Goal: Task Accomplishment & Management: Complete application form

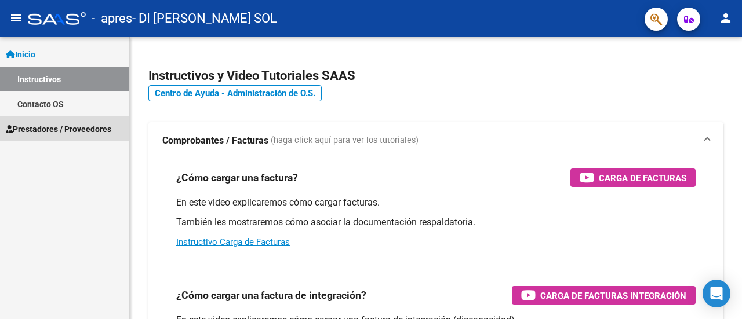
click at [75, 126] on span "Prestadores / Proveedores" at bounding box center [59, 129] width 106 height 13
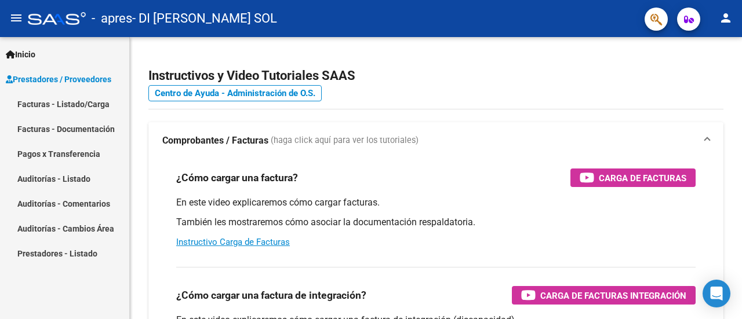
click at [88, 104] on link "Facturas - Listado/Carga" at bounding box center [64, 104] width 129 height 25
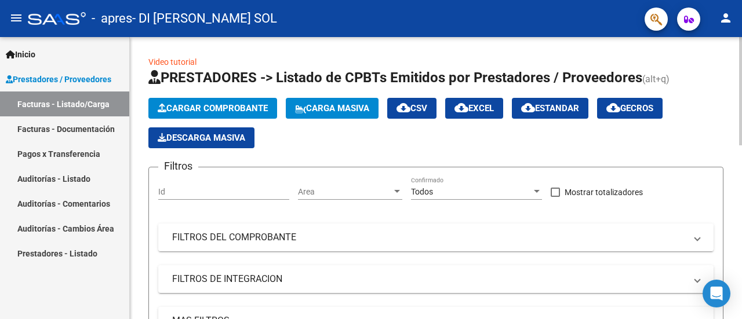
click at [741, 99] on div at bounding box center [740, 91] width 3 height 108
click at [218, 107] on span "Cargar Comprobante" at bounding box center [213, 108] width 110 height 10
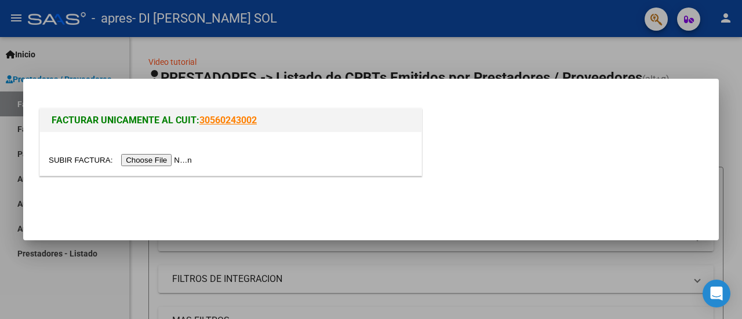
click at [168, 158] on input "file" at bounding box center [122, 160] width 147 height 12
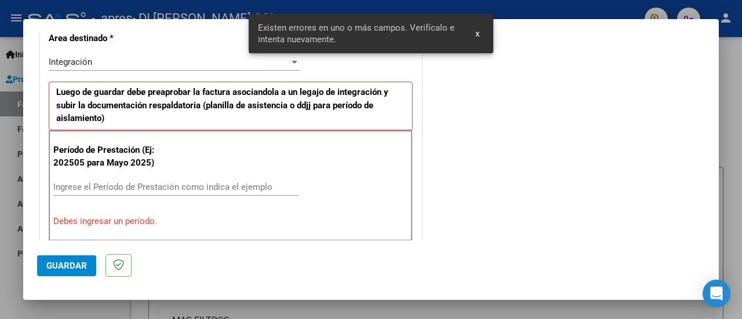
scroll to position [337, 0]
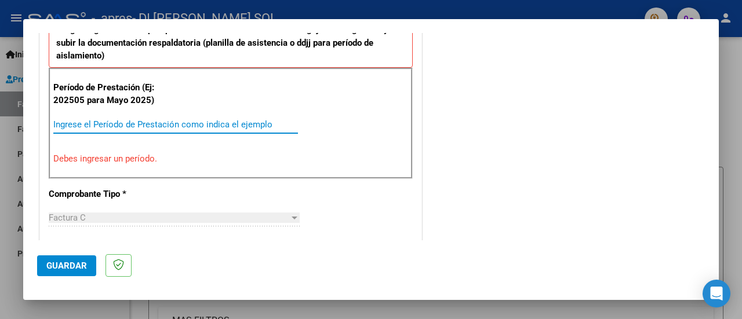
click at [68, 124] on input "Ingrese el Período de Prestación como indica el ejemplo" at bounding box center [175, 124] width 245 height 10
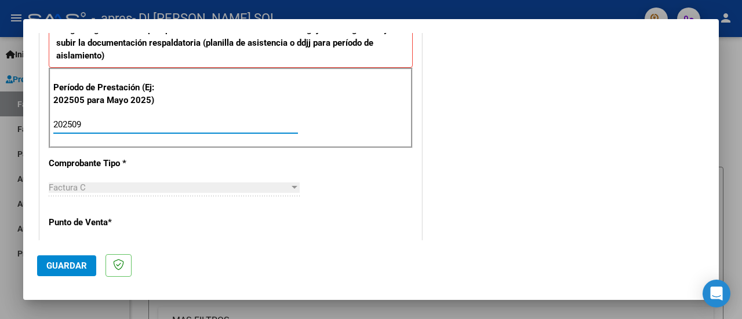
type input "202509"
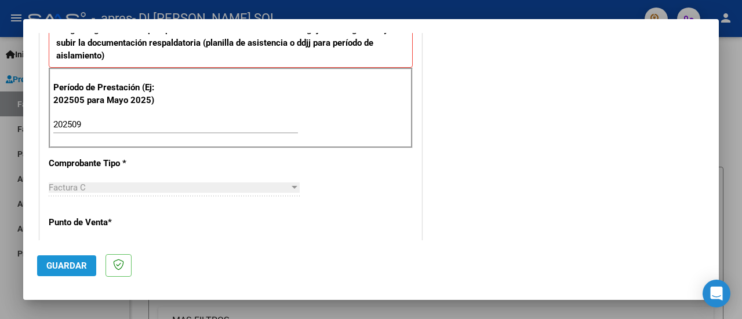
click at [57, 261] on span "Guardar" at bounding box center [66, 266] width 41 height 10
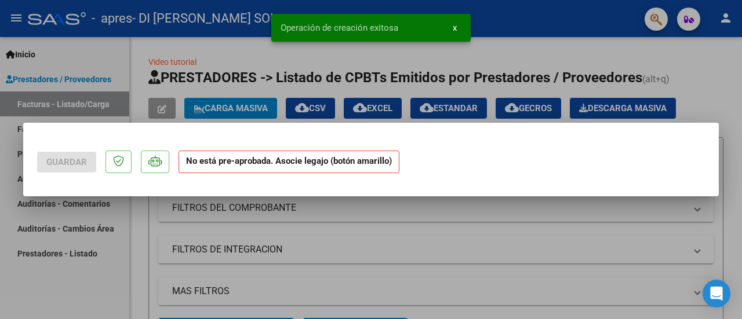
scroll to position [0, 0]
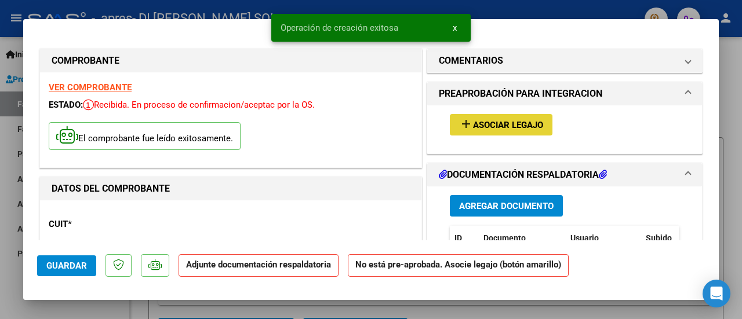
click at [495, 133] on button "add Asociar Legajo" at bounding box center [501, 124] width 103 height 21
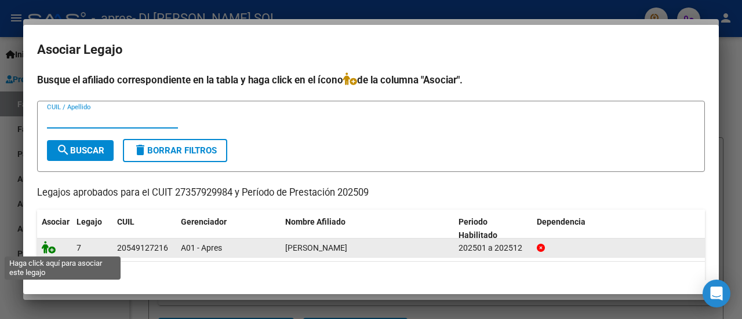
click at [48, 250] on icon at bounding box center [49, 247] width 14 height 13
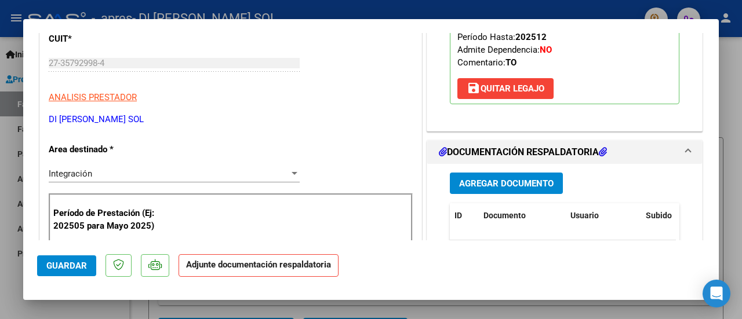
scroll to position [209, 0]
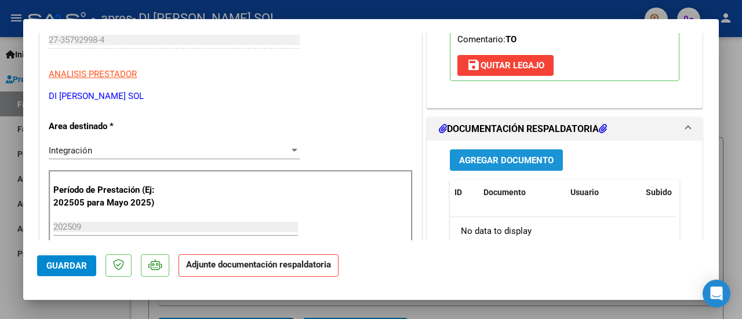
click at [488, 159] on span "Agregar Documento" at bounding box center [506, 160] width 95 height 10
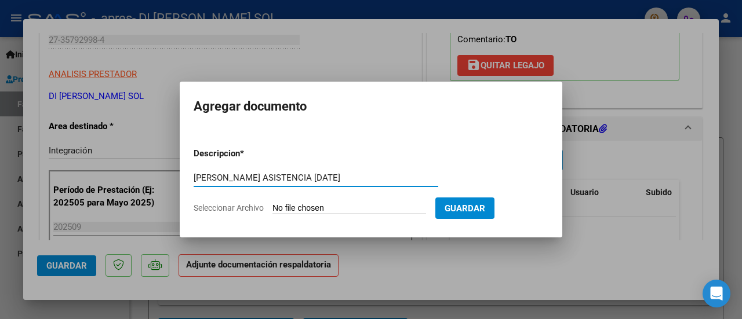
type input "[PERSON_NAME] ASISTENCIA [DATE]"
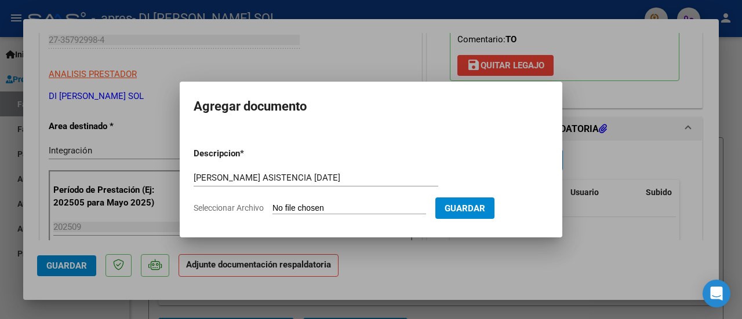
click at [343, 209] on input "Seleccionar Archivo" at bounding box center [349, 208] width 154 height 11
type input "C:\fakepath\[PERSON_NAME] ASISTENCIA [DATE].pdf"
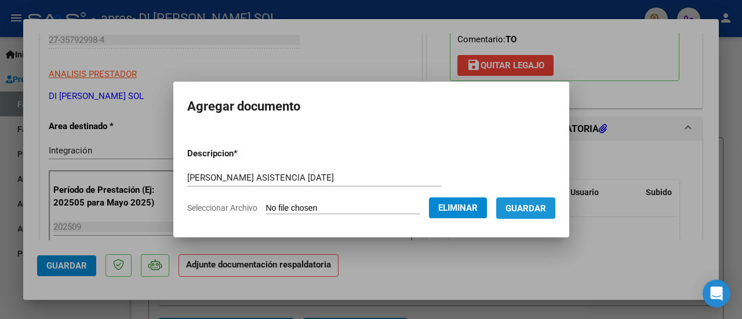
click at [541, 208] on span "Guardar" at bounding box center [526, 208] width 41 height 10
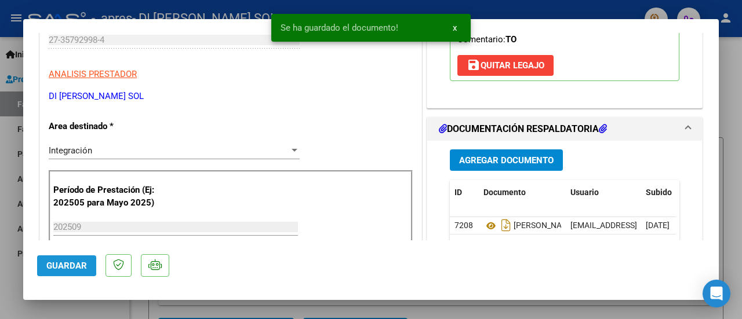
click at [66, 267] on span "Guardar" at bounding box center [66, 266] width 41 height 10
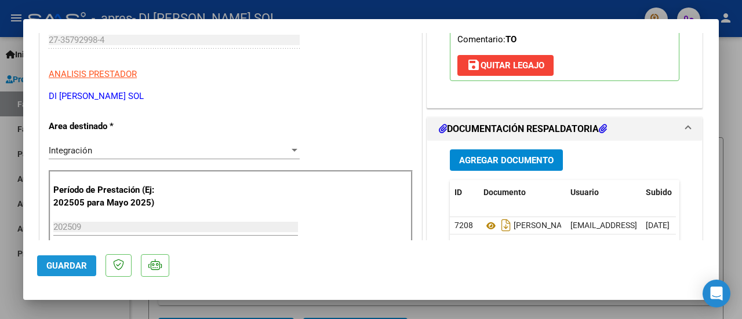
click at [64, 266] on span "Guardar" at bounding box center [66, 266] width 41 height 10
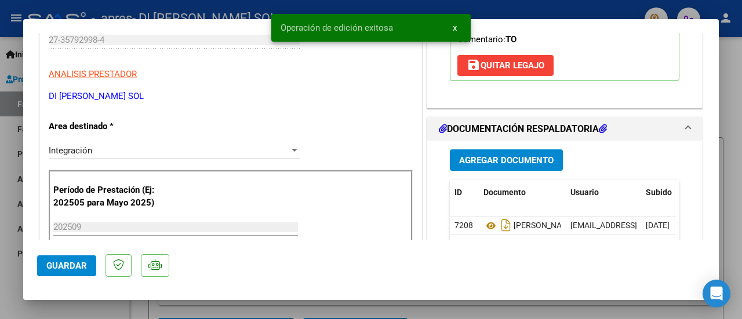
click at [0, 289] on div at bounding box center [371, 159] width 742 height 319
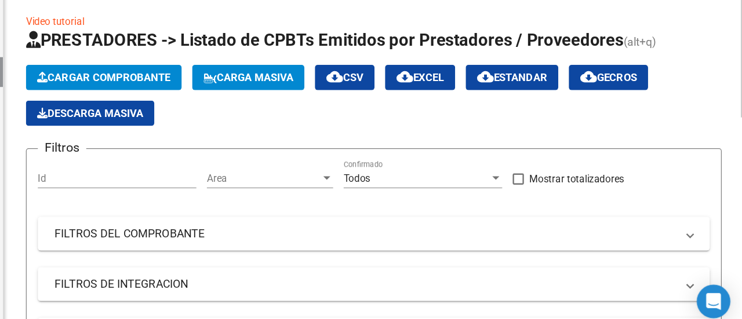
scroll to position [0, 0]
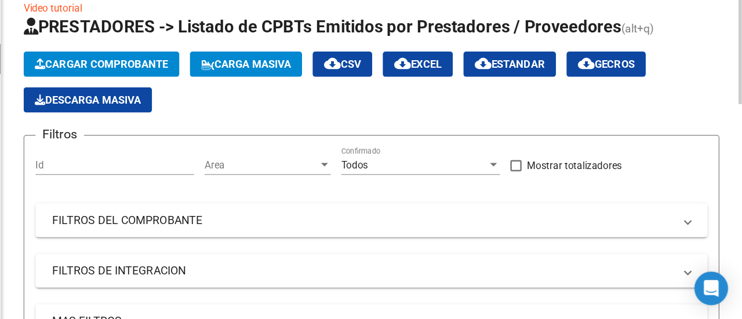
drag, startPoint x: 736, startPoint y: 154, endPoint x: 742, endPoint y: 219, distance: 65.7
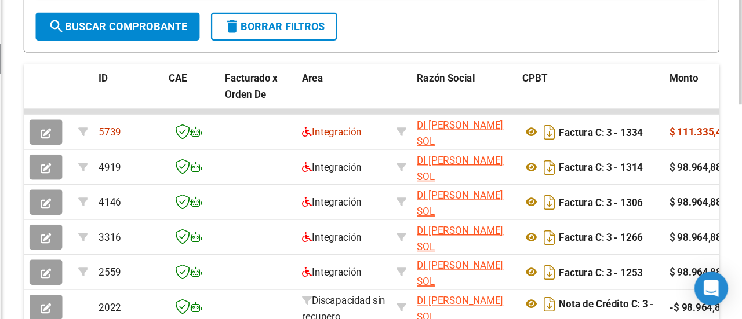
click at [712, 219] on div "Video tutorial PRESTADORES -> Listado de CPBTs Emitidos por Prestadores / Prove…" at bounding box center [437, 132] width 615 height 755
click at [640, 134] on datatable-header-cell "CPBT" at bounding box center [617, 133] width 122 height 51
